Goal: Task Accomplishment & Management: Complete application form

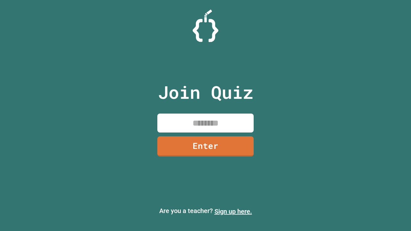
click at [233, 212] on link "Sign up here." at bounding box center [234, 212] width 38 height 8
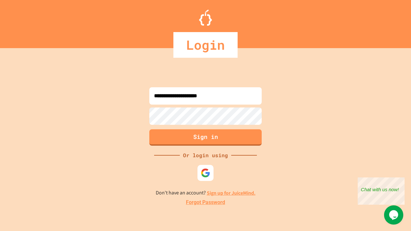
type input "**********"
